Goal: Task Accomplishment & Management: Check status

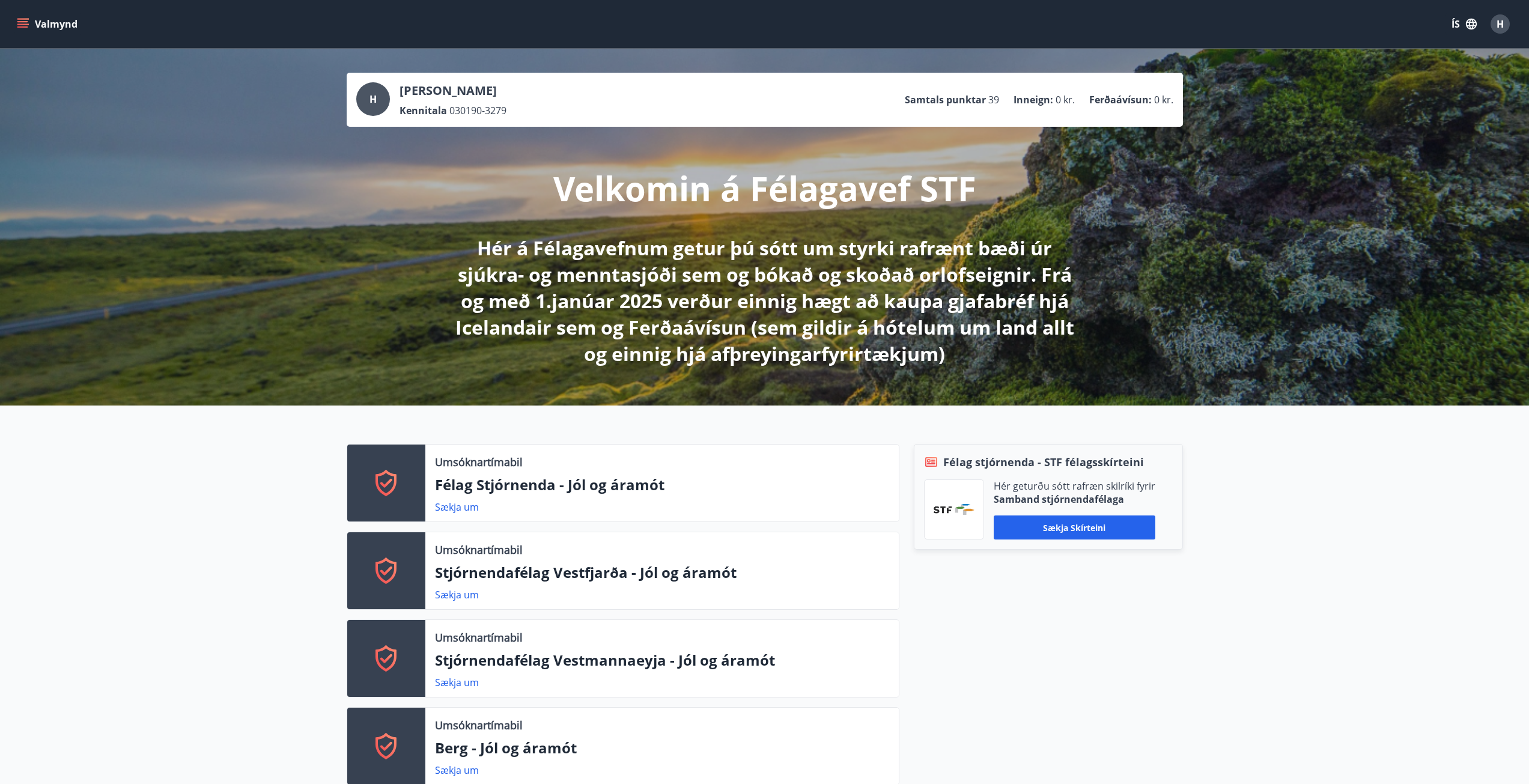
click at [27, 23] on icon "menu" at bounding box center [23, 24] width 12 height 12
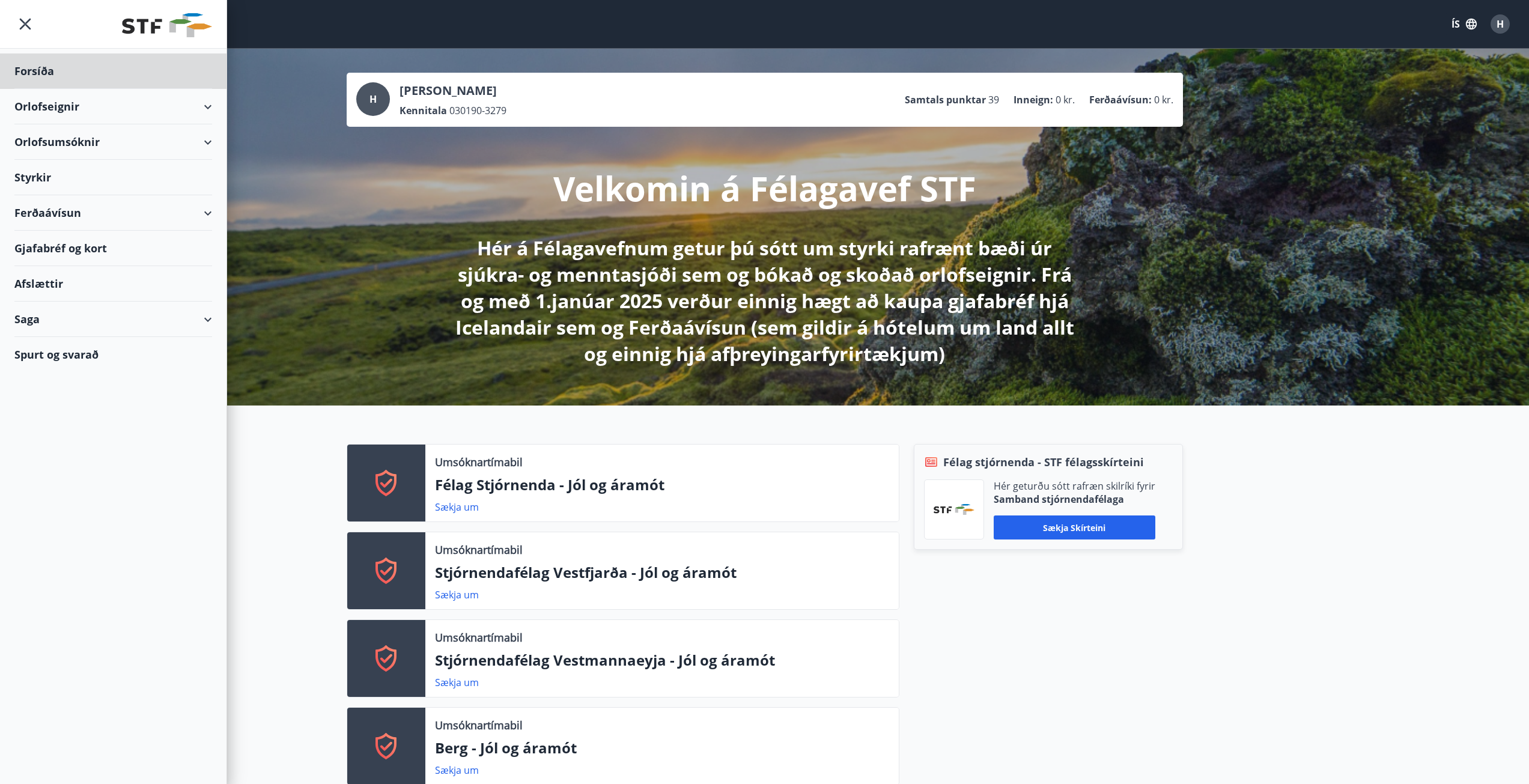
click at [48, 175] on div "Styrkir" at bounding box center [113, 177] width 198 height 35
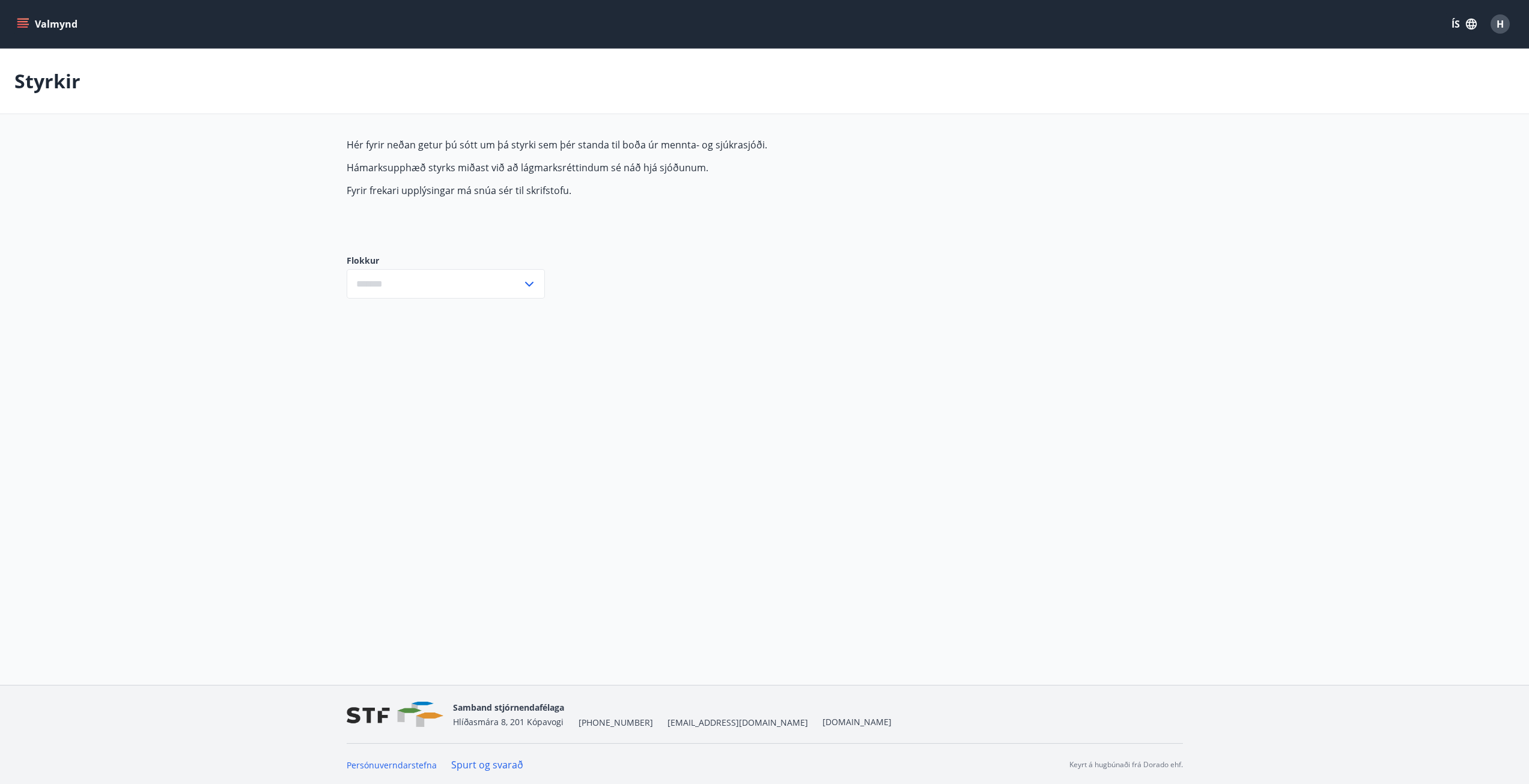
type input "***"
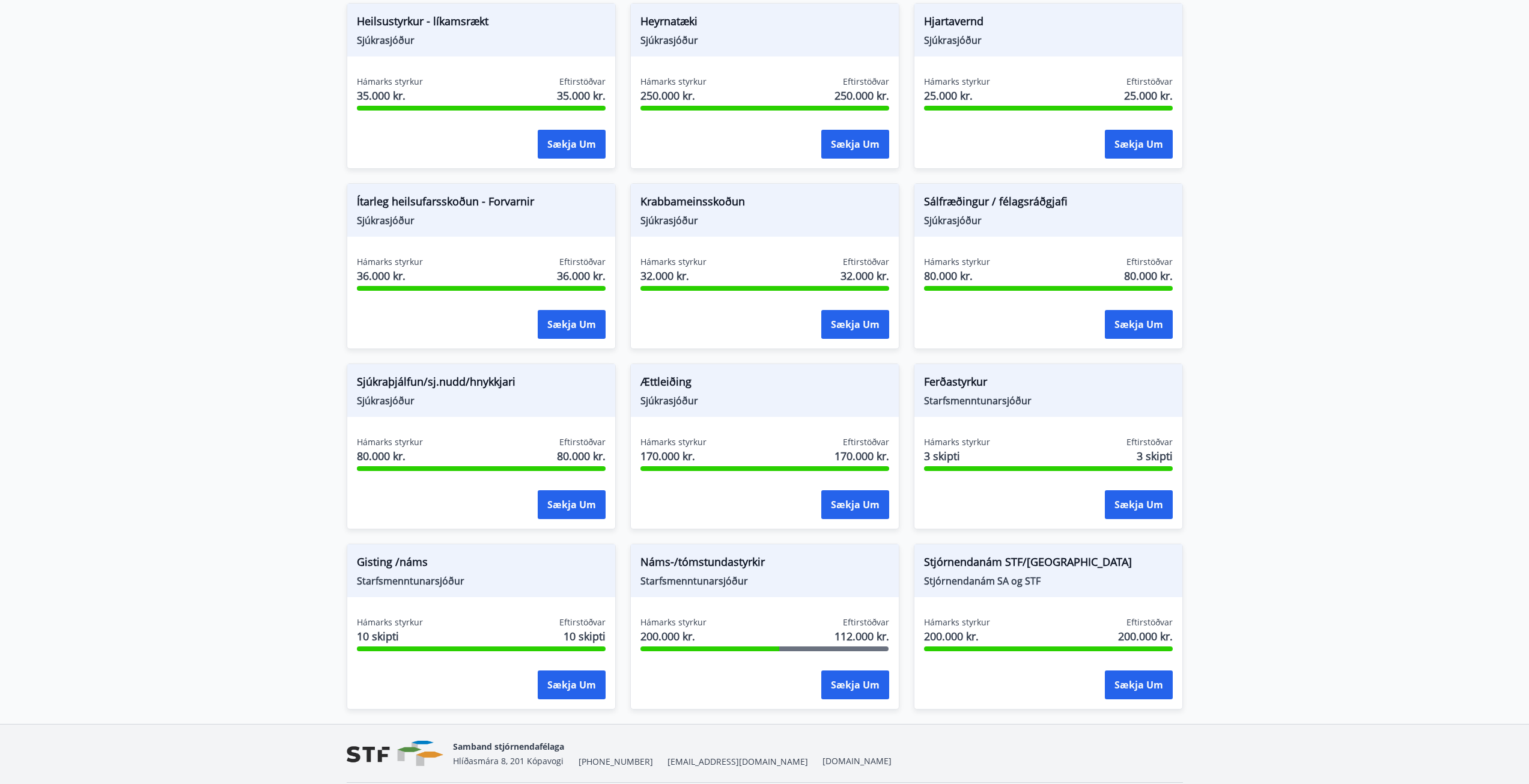
scroll to position [595, 0]
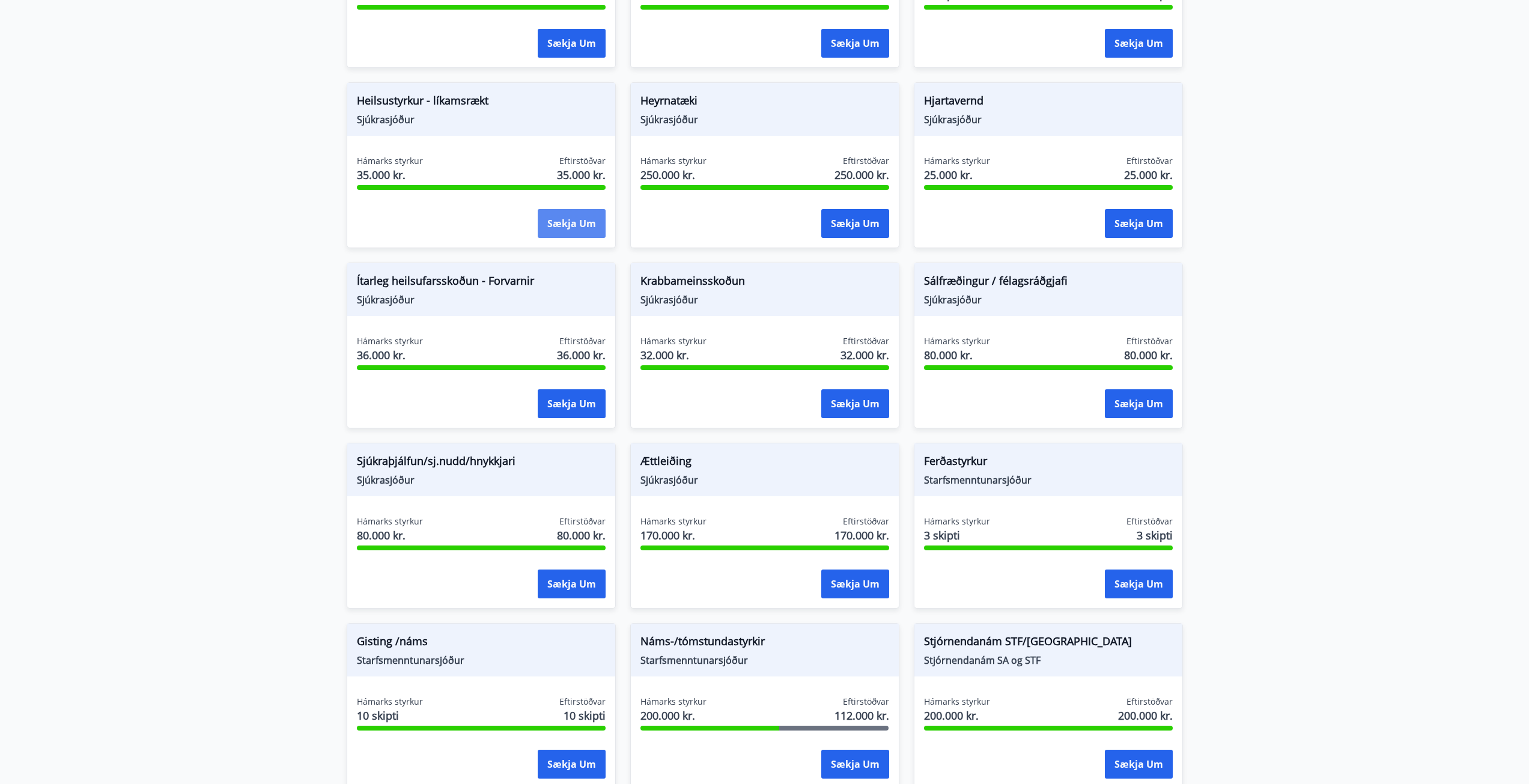
click at [553, 231] on button "Sækja um" at bounding box center [571, 223] width 68 height 29
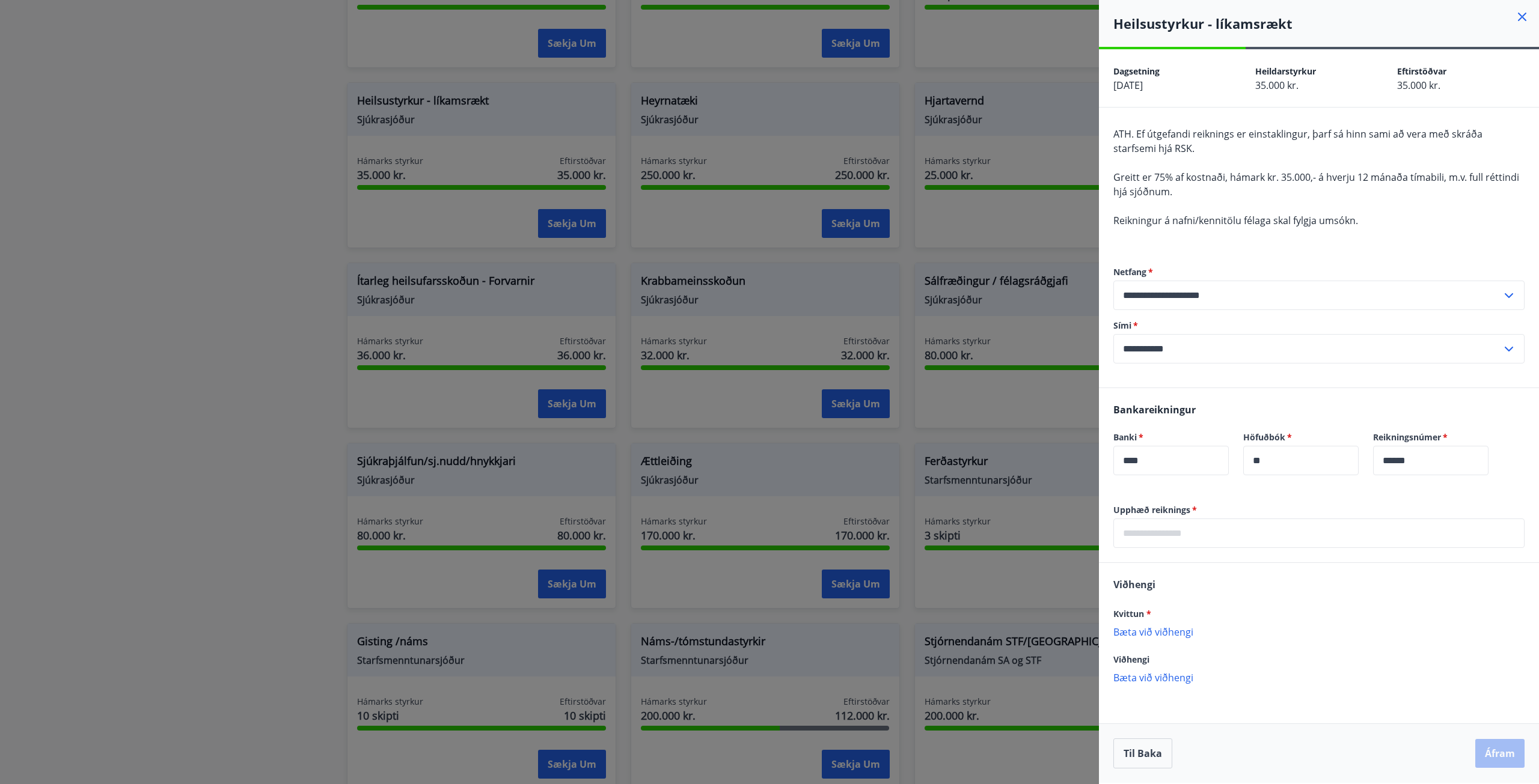
click at [324, 218] on div at bounding box center [769, 392] width 1539 height 784
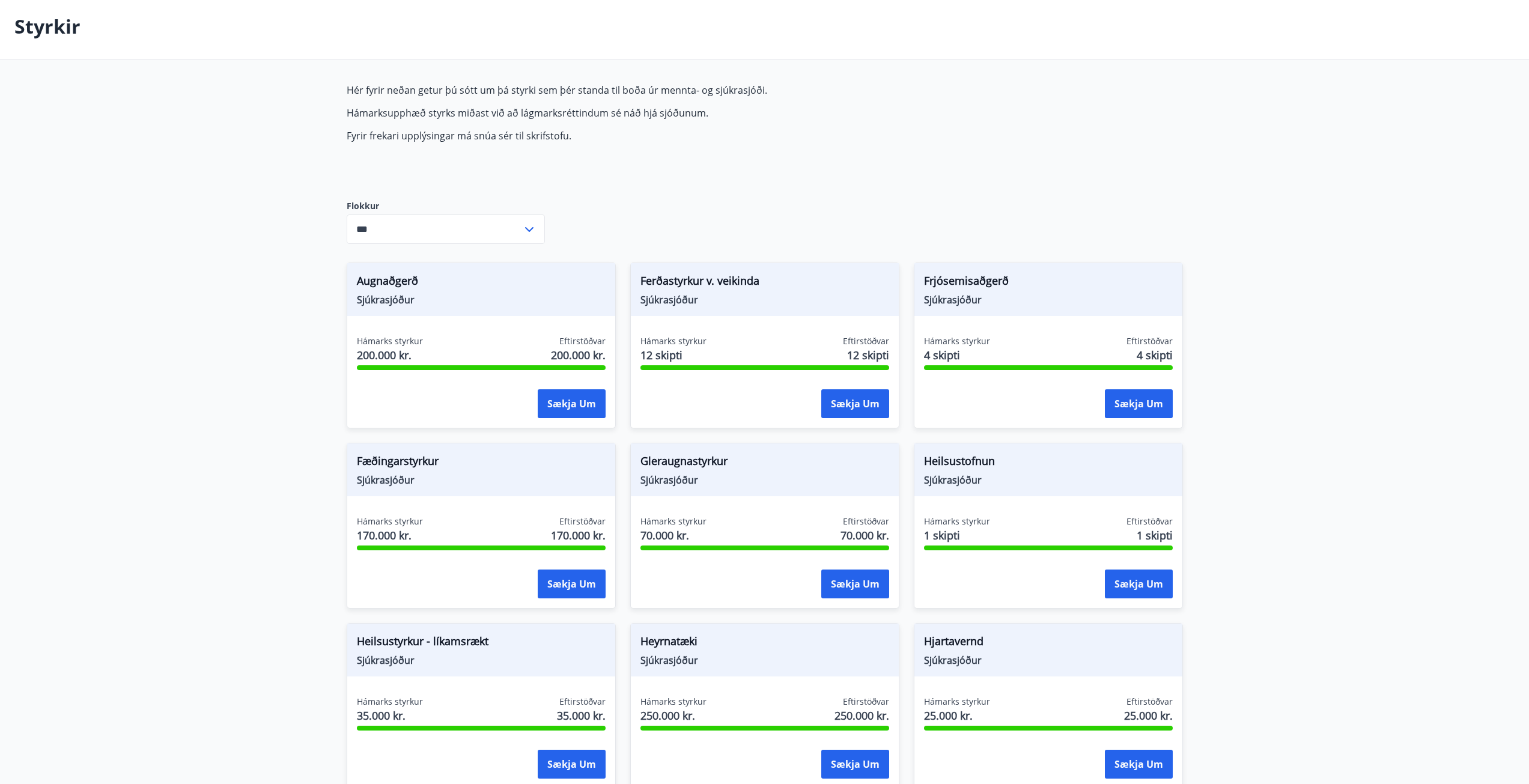
scroll to position [0, 0]
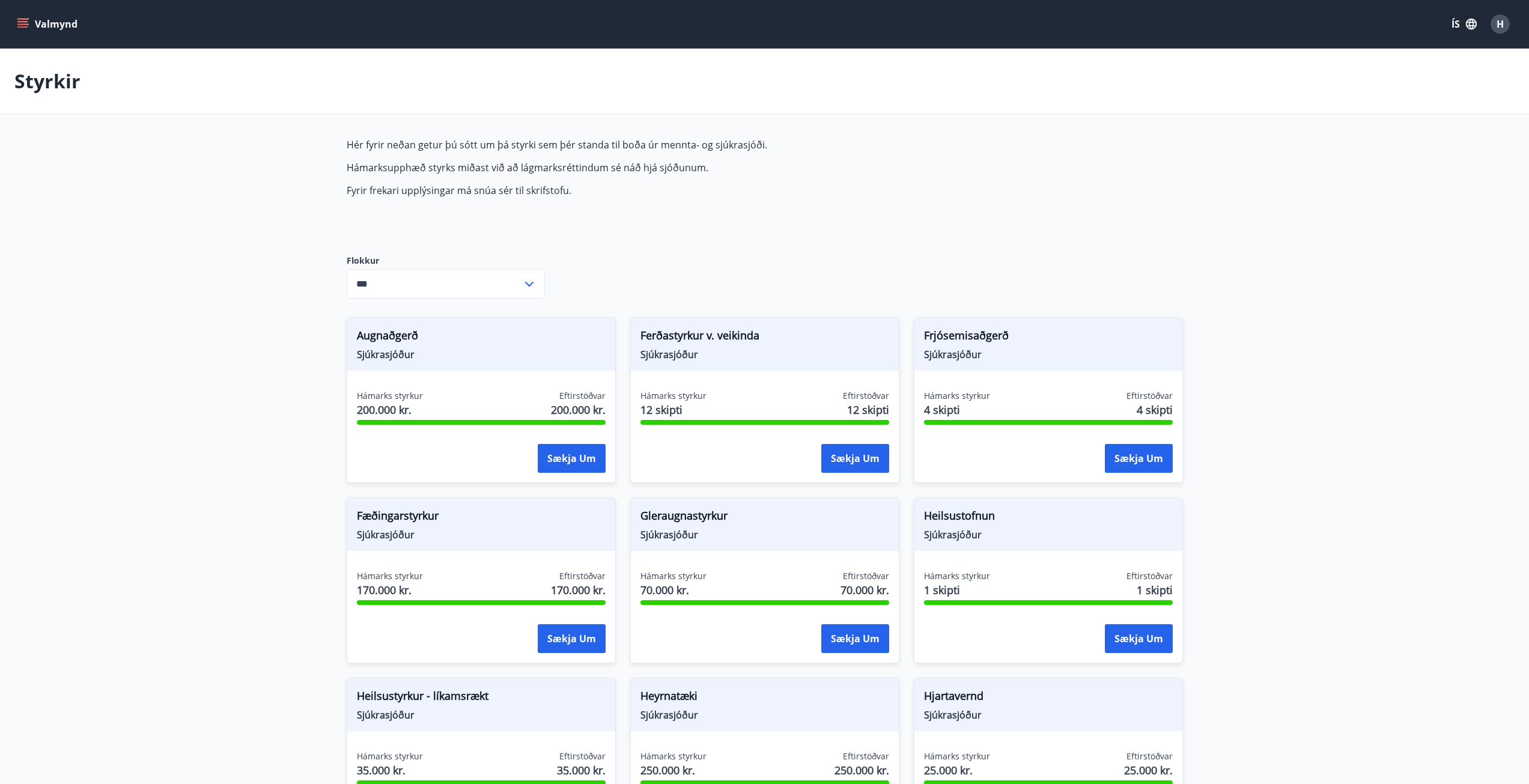
click at [20, 21] on icon "menu" at bounding box center [23, 21] width 11 height 1
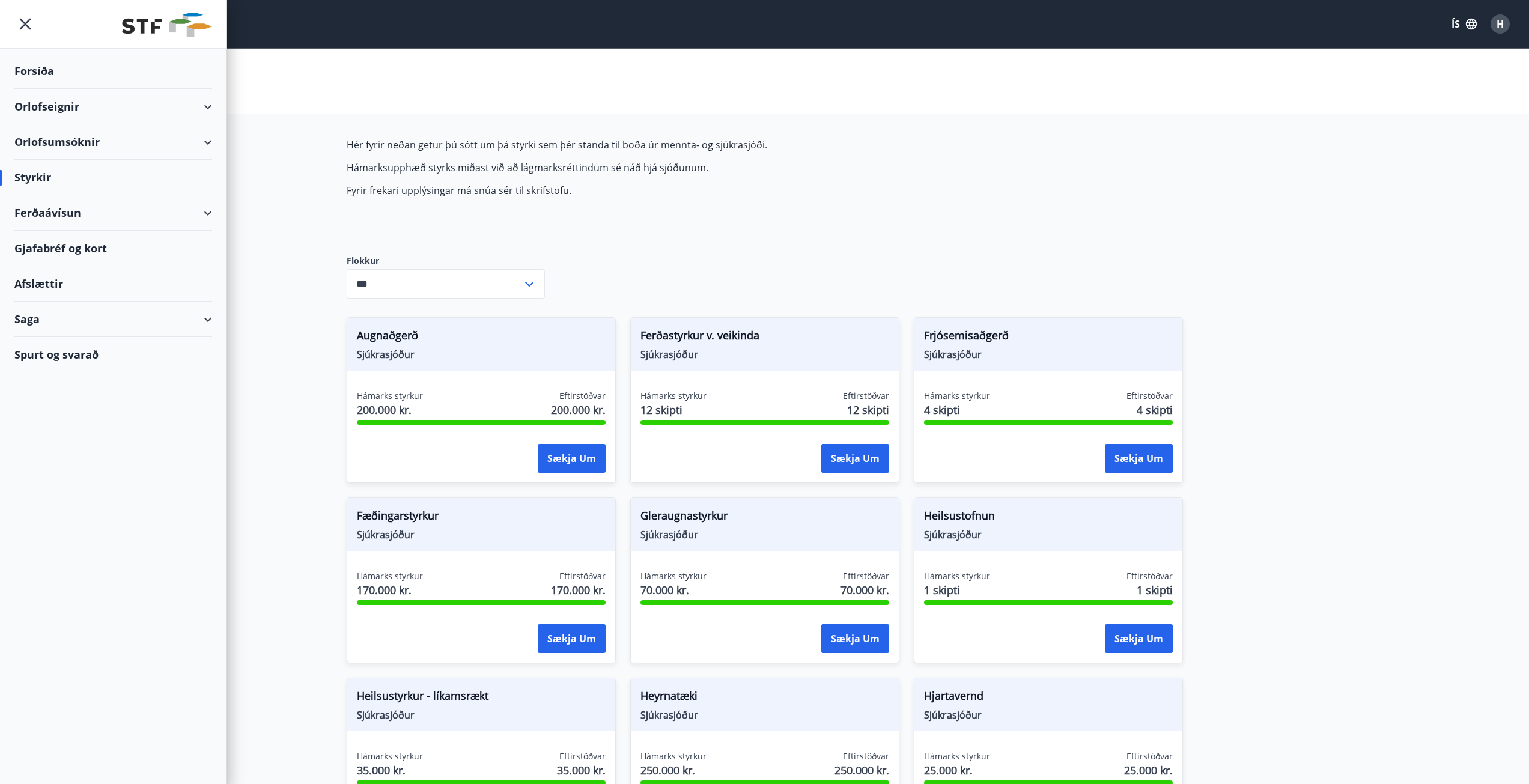
click at [31, 319] on div "Saga" at bounding box center [113, 320] width 198 height 35
click at [46, 403] on div "Umsóknir" at bounding box center [113, 400] width 178 height 25
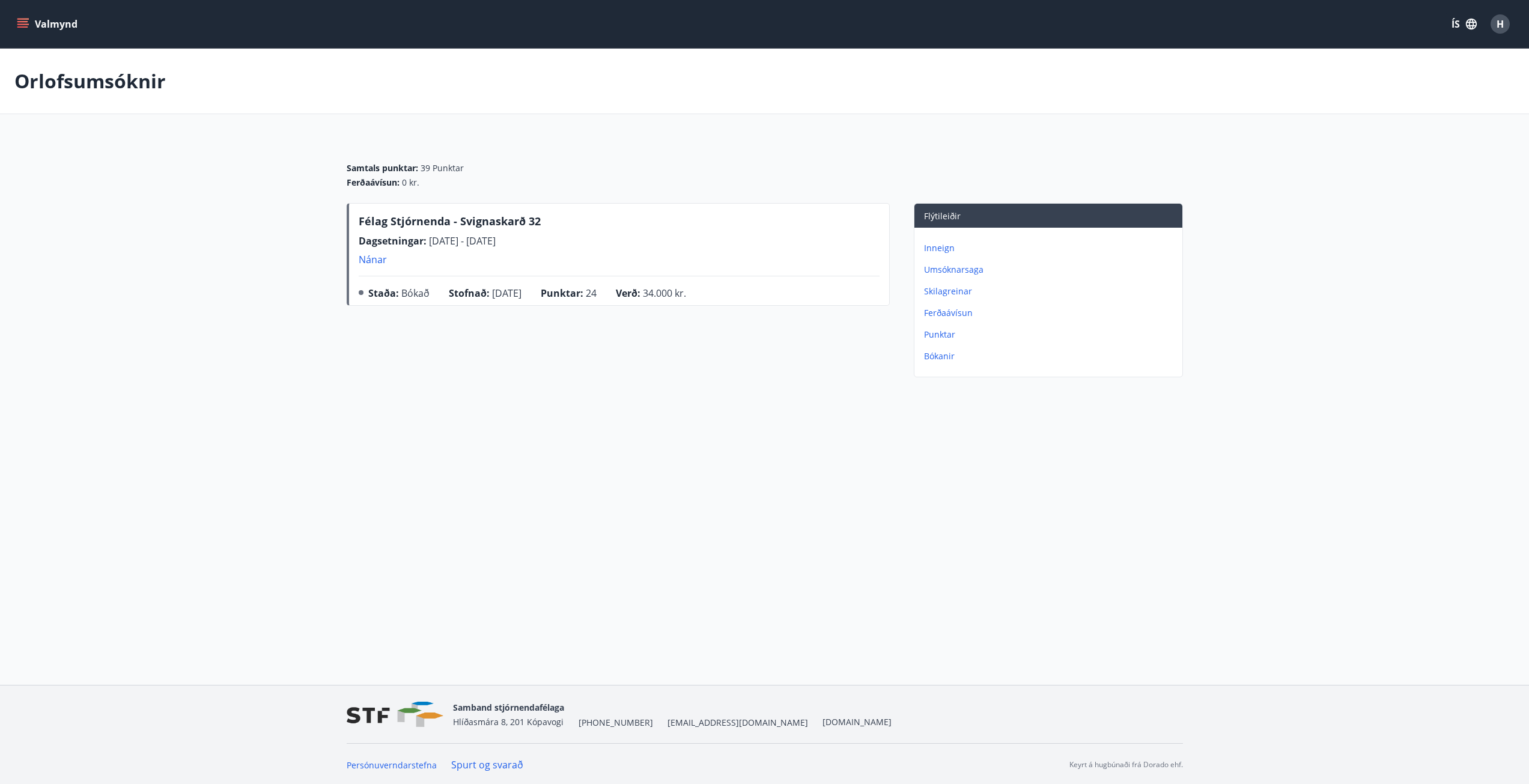
click at [943, 270] on p "Umsóknarsaga" at bounding box center [1051, 270] width 253 height 12
